Goal: Task Accomplishment & Management: Use online tool/utility

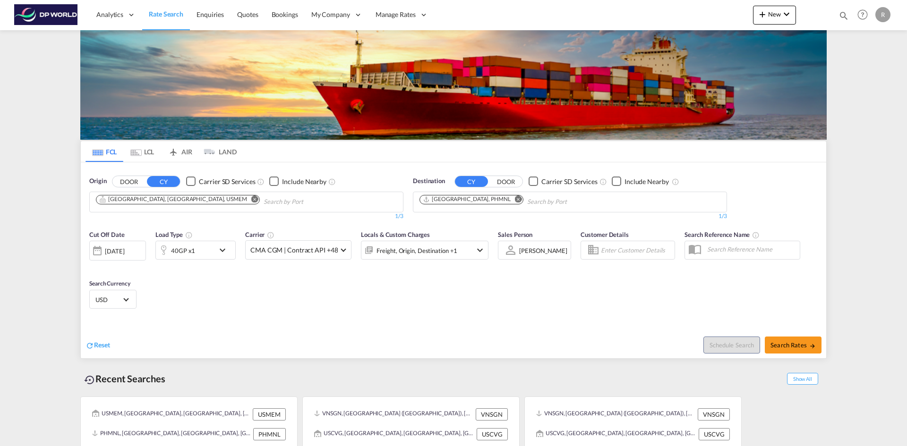
click at [393, 10] on span "Manage Rates" at bounding box center [395, 14] width 40 height 9
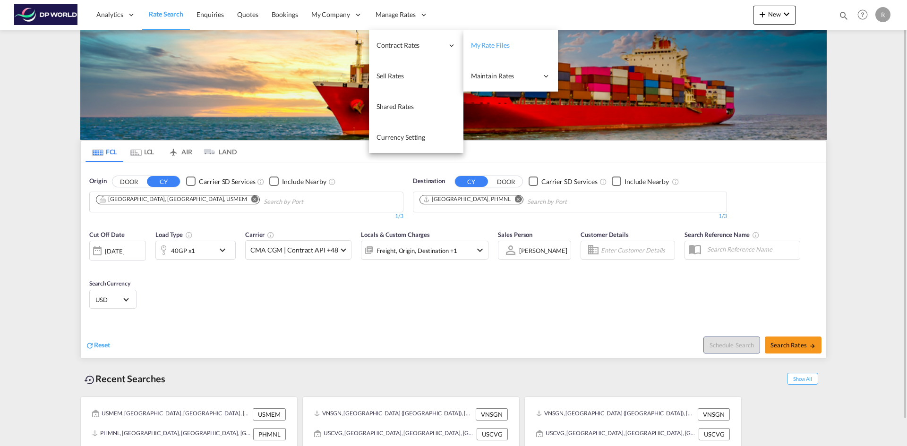
click at [493, 43] on span "My Rate Files" at bounding box center [490, 45] width 39 height 8
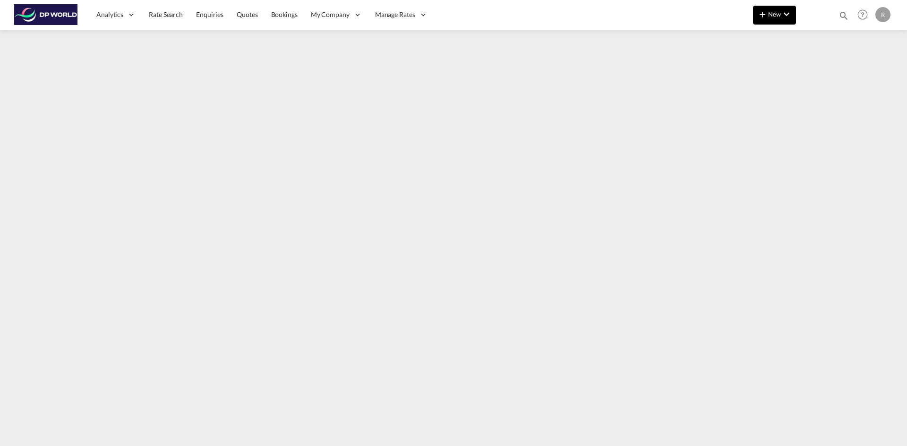
click at [768, 12] on span "New" at bounding box center [774, 14] width 35 height 8
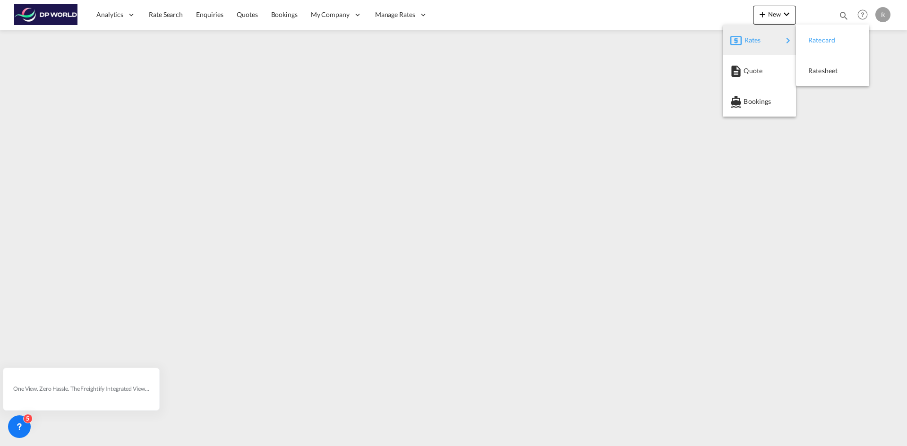
click at [829, 45] on div "Ratecard" at bounding box center [825, 40] width 35 height 24
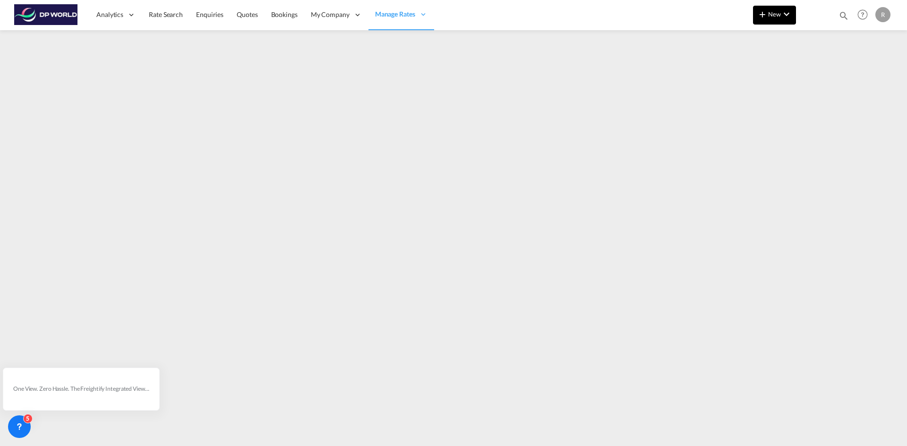
click at [775, 7] on button "New" at bounding box center [774, 15] width 43 height 19
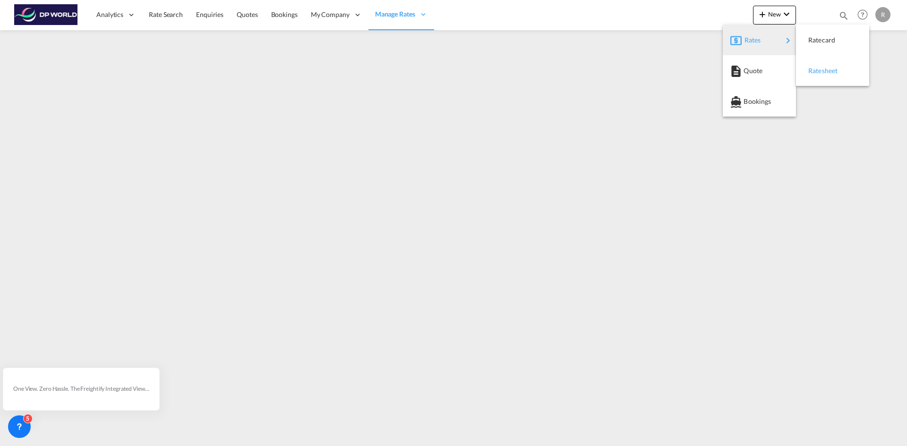
click at [819, 72] on span "Ratesheet" at bounding box center [813, 70] width 10 height 19
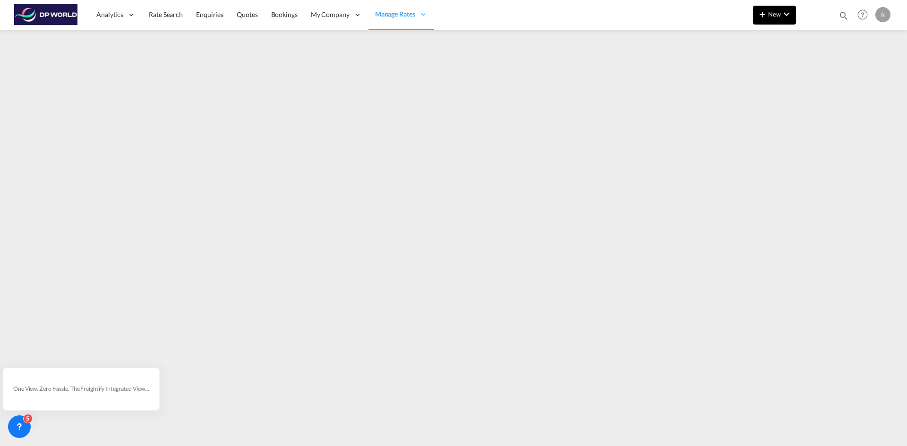
click at [772, 19] on button "New" at bounding box center [774, 15] width 43 height 19
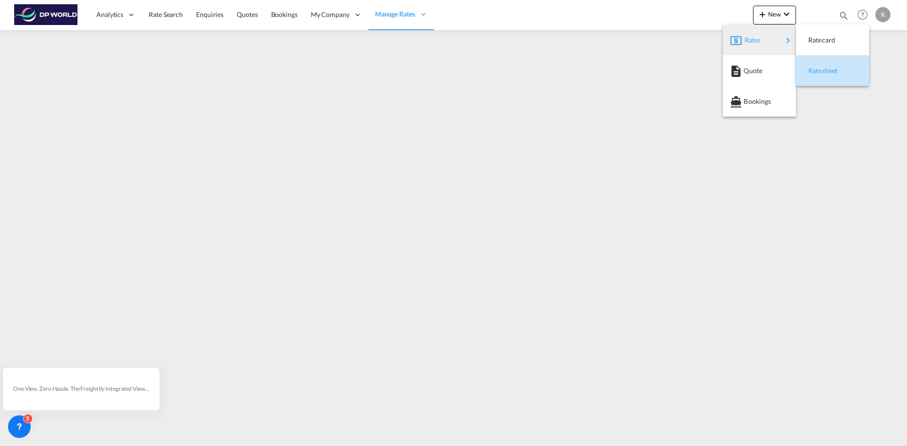
click at [819, 71] on span "Ratesheet" at bounding box center [813, 70] width 10 height 19
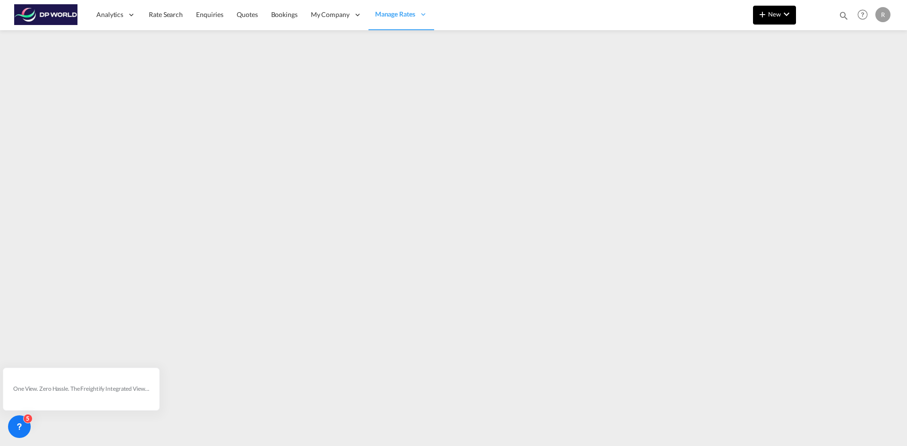
click at [777, 19] on button "New" at bounding box center [774, 15] width 43 height 19
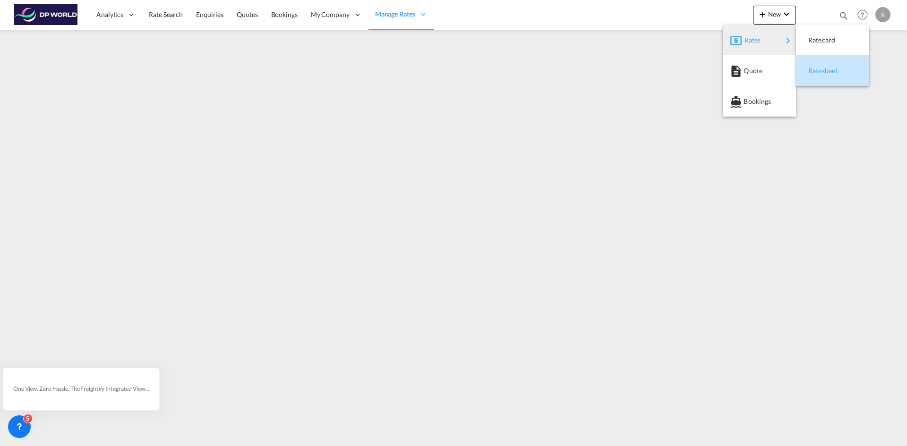
click at [819, 68] on span "Ratesheet" at bounding box center [813, 70] width 10 height 19
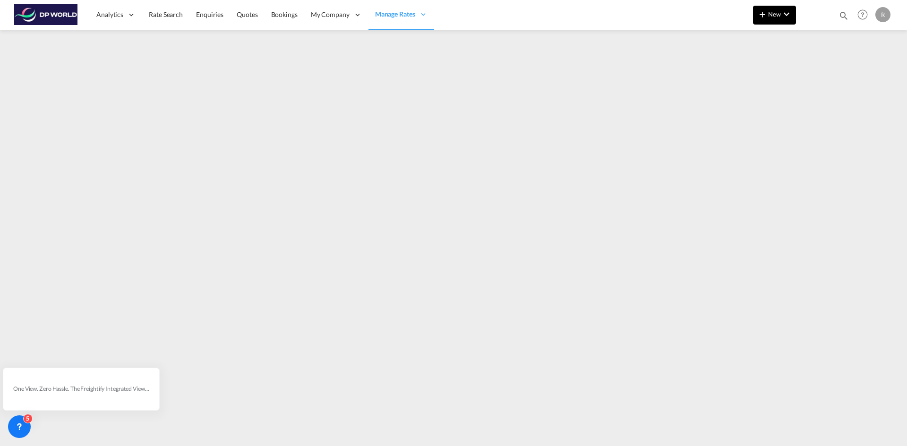
click at [777, 9] on button "New" at bounding box center [774, 15] width 43 height 19
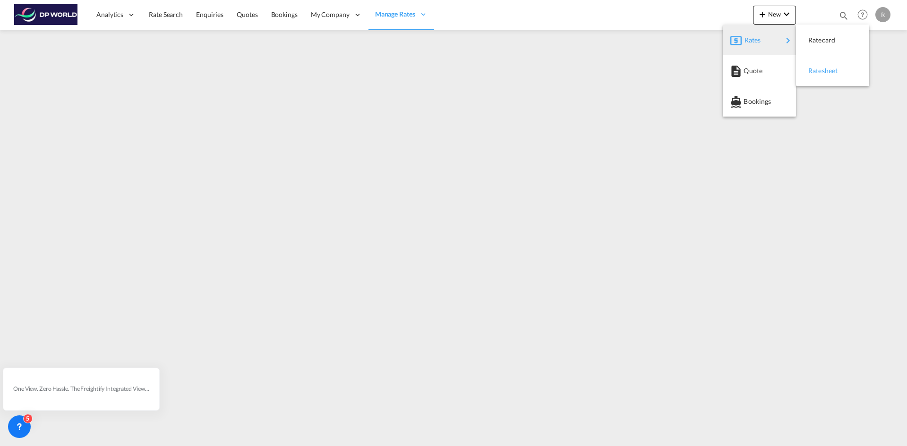
click at [819, 73] on span "Ratesheet" at bounding box center [813, 70] width 10 height 19
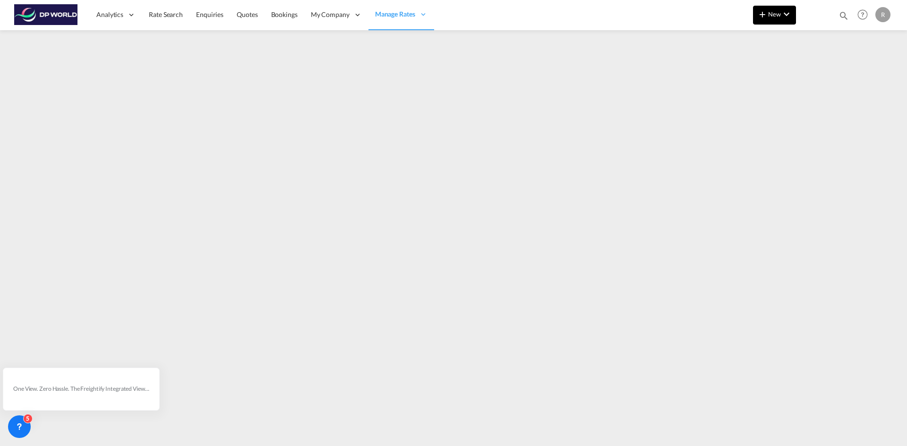
click at [772, 21] on button "New" at bounding box center [774, 15] width 43 height 19
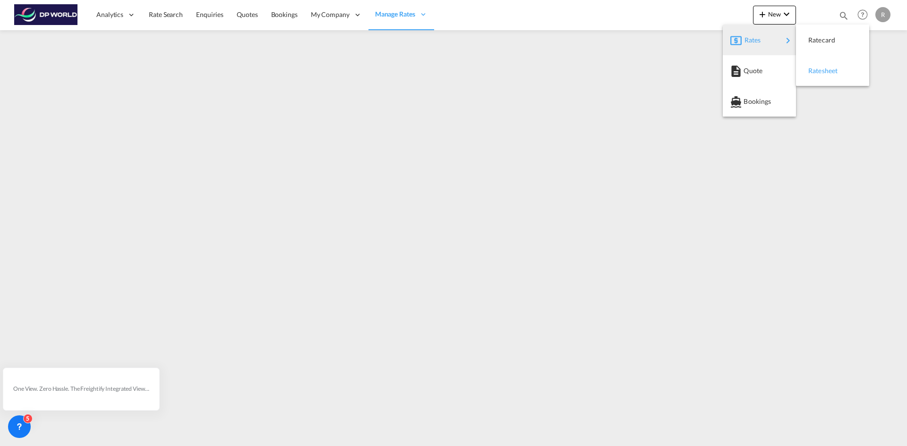
click at [811, 69] on span "Ratesheet" at bounding box center [813, 70] width 10 height 19
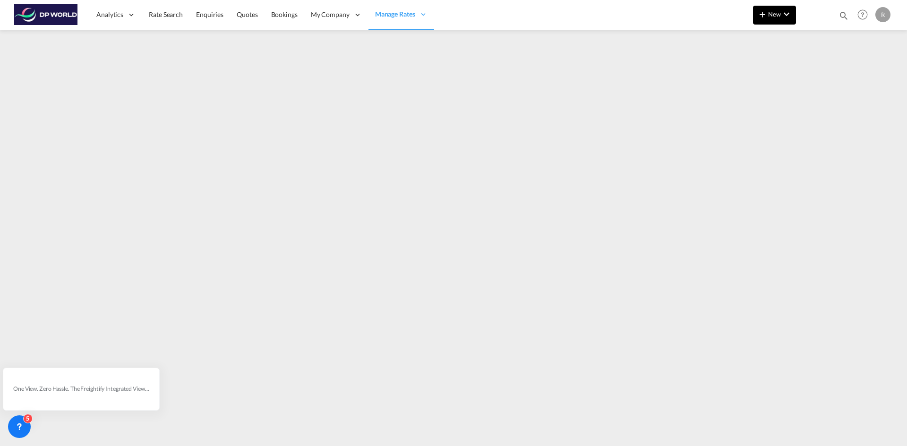
click at [776, 9] on button "New" at bounding box center [774, 15] width 43 height 19
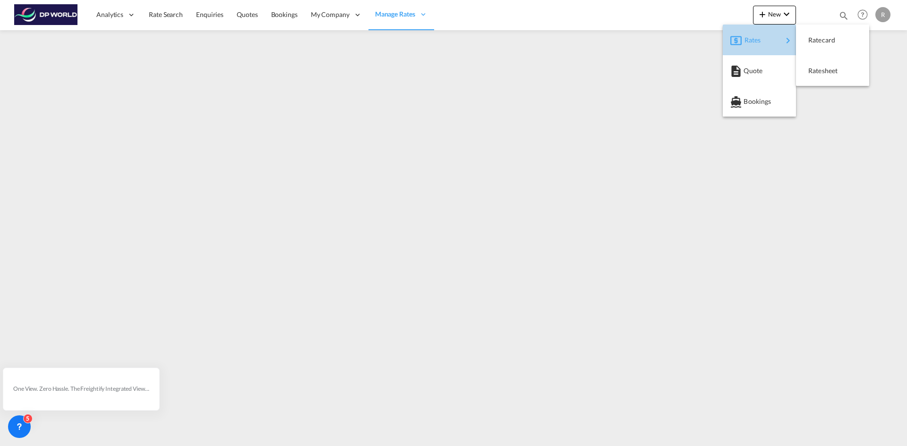
click at [771, 44] on div "Rates" at bounding box center [763, 40] width 38 height 24
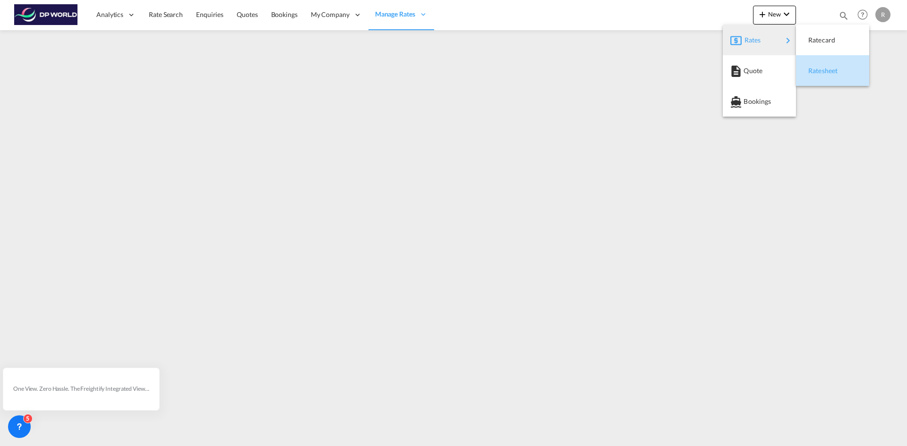
click at [819, 71] on span "Ratesheet" at bounding box center [813, 70] width 10 height 19
